Goal: Task Accomplishment & Management: Use online tool/utility

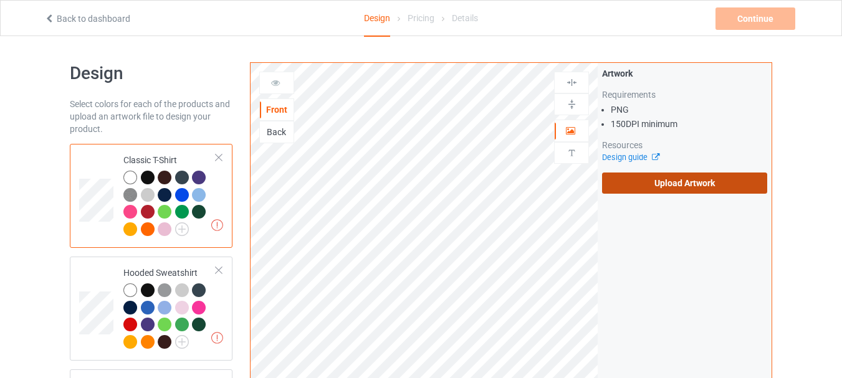
click at [656, 189] on label "Upload Artwork" at bounding box center [684, 183] width 165 height 21
click at [0, 0] on input "Upload Artwork" at bounding box center [0, 0] width 0 height 0
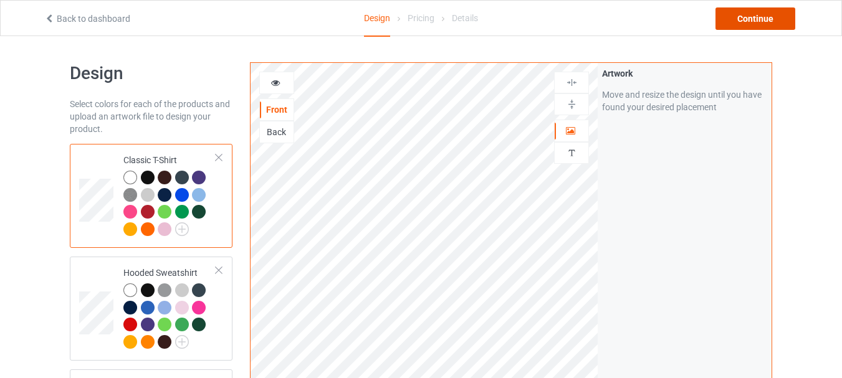
click at [758, 16] on div "Continue" at bounding box center [755, 18] width 80 height 22
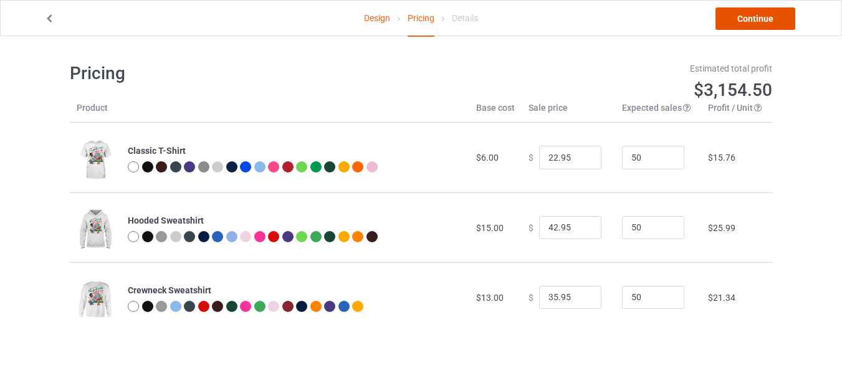
click at [745, 21] on link "Continue" at bounding box center [755, 18] width 80 height 22
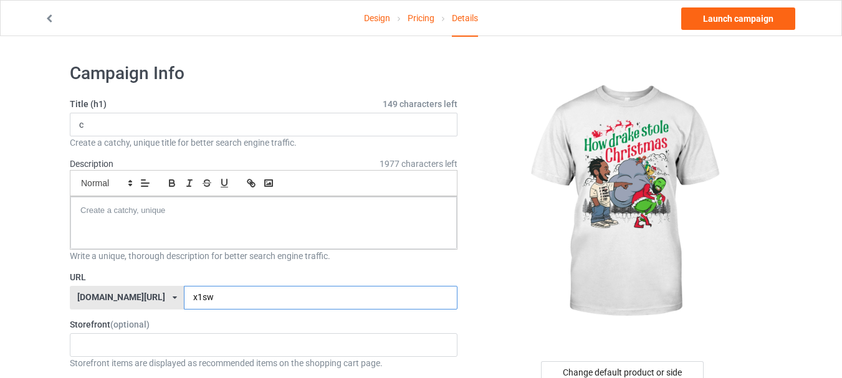
click at [260, 302] on input "x1sw" at bounding box center [320, 298] width 273 height 24
type input "x1swjj"
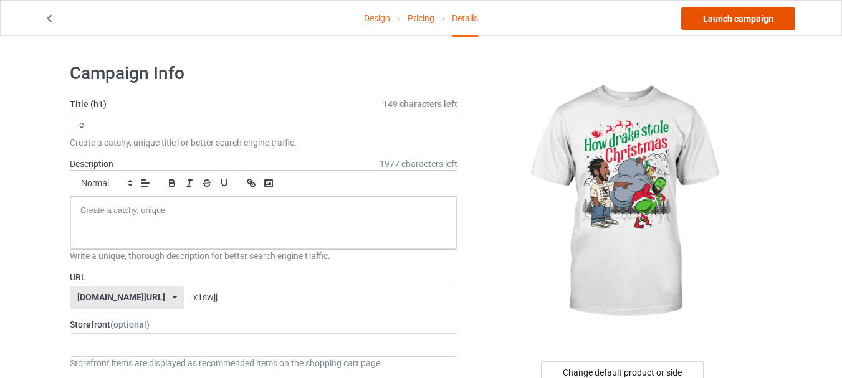
click at [710, 12] on link "Launch campaign" at bounding box center [738, 18] width 114 height 22
